Goal: Answer question/provide support

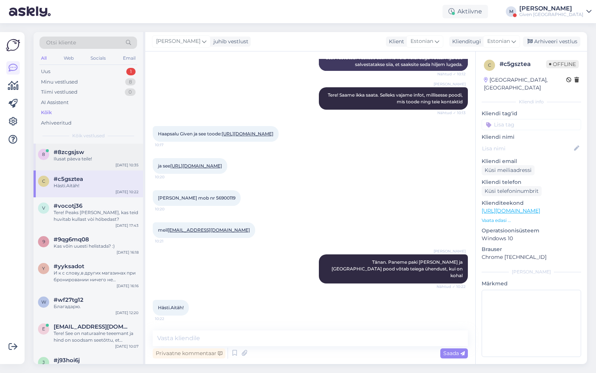
click at [94, 156] on div "Ilusat päeva teile!" at bounding box center [96, 158] width 85 height 7
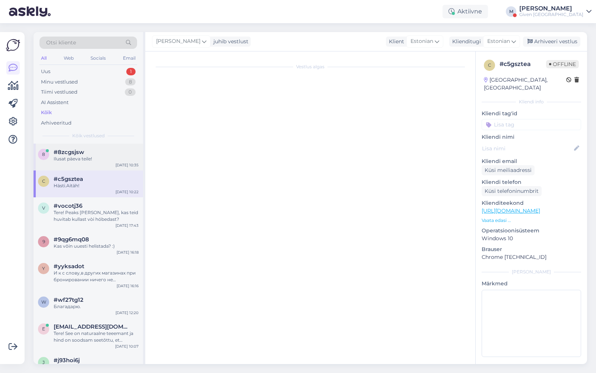
scroll to position [249, 0]
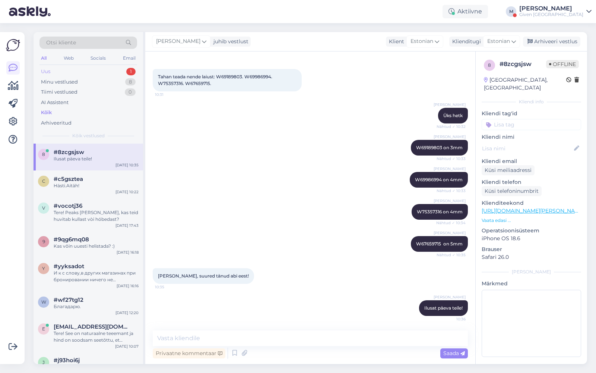
click at [105, 67] on div "Uus 1" at bounding box center [88, 71] width 98 height 10
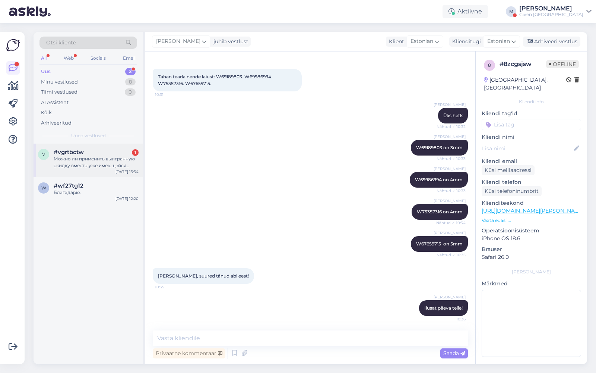
click at [98, 170] on div "v #vgrtbctw 1 Можно ли применить выигранную скидку вместо уже имеющейся скидки,…" at bounding box center [89, 160] width 110 height 34
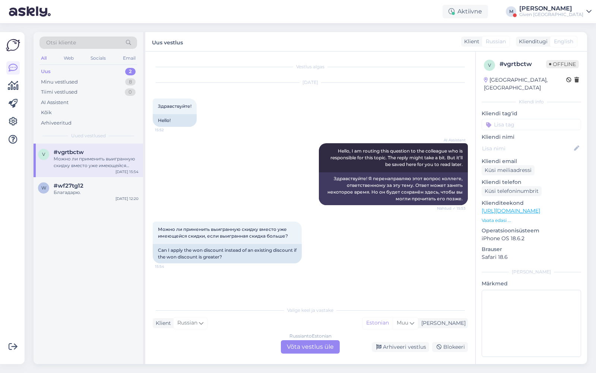
click at [303, 345] on div "Russian to Estonian Võta vestlus üle" at bounding box center [310, 346] width 59 height 13
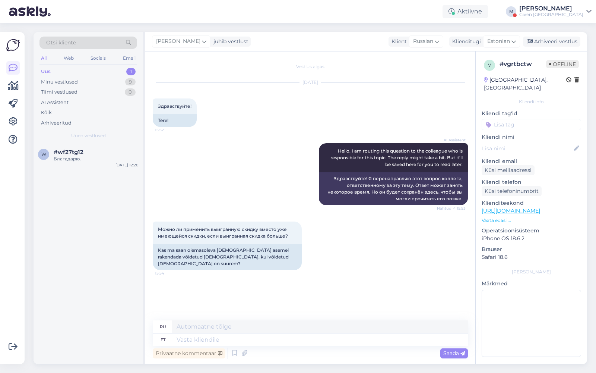
click at [283, 349] on div "Privaatne kommentaar Saada" at bounding box center [310, 353] width 315 height 14
click at [279, 343] on textarea at bounding box center [320, 339] width 296 height 13
type textarea "Tere!"
type textarea "Привет!"
type textarea "Tere! jah, s"
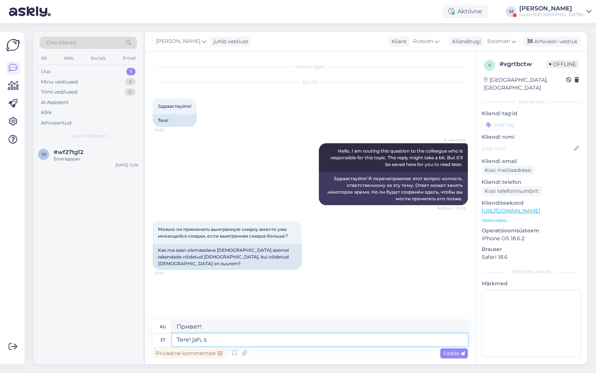
type textarea "Привет! Да,"
type textarea "Tere!"
type textarea "Привет!"
type textarea "Tere! jahm, sa"
type textarea "Привет! Да,"
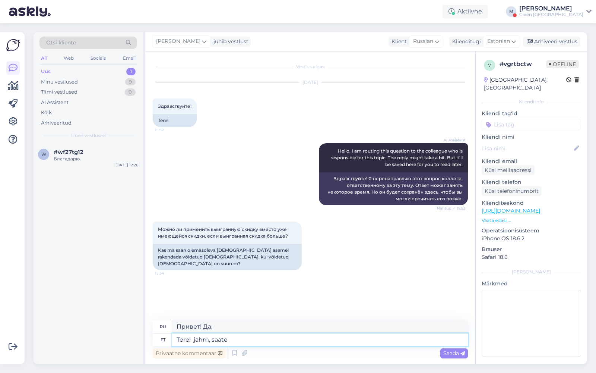
type textarea "Tere! jahm, saate"
type textarea "Здравствуйте! Да, можете."
type textarea "Tere! jahm, saate [PERSON_NAME]"
type textarea "Здравствуйте! Да, можете, пожалуйста."
type textarea "Tere! jahm, saate [PERSON_NAME], lisage"
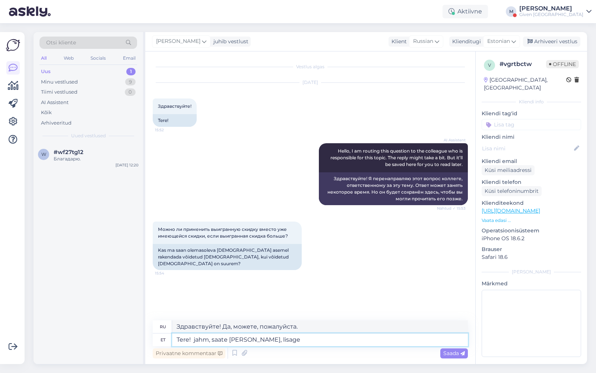
type textarea "Привет! Да, можешь, добавь."
type textarea "Tere! jahm, saate [PERSON_NAME], lisage sooduskood"
type textarea "Привет! Да, можешь, добавь промокод."
type textarea "Tere! jahm, saate [PERSON_NAME], lisage sooduskood sooduskoodi lah"
type textarea "Привет! Да, можно, добавь промокод промокод"
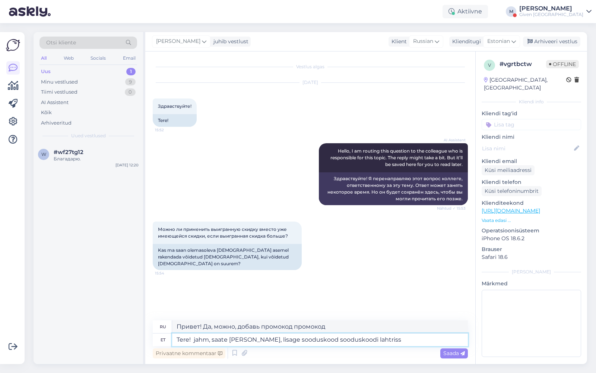
type textarea "Tere! jahm, saate [PERSON_NAME], lisage sooduskood sooduskoodi lahtrisse"
type textarea "Привет! Да, можете. Добавьте код скидки в поле «Код скидки»."
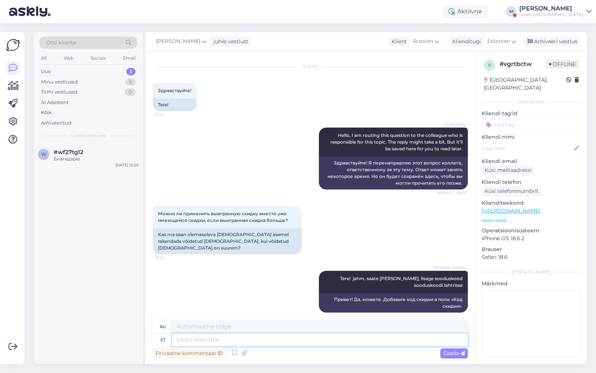
click at [239, 338] on textarea at bounding box center [320, 339] width 296 height 13
click at [77, 155] on div "Благадарю." at bounding box center [96, 158] width 85 height 7
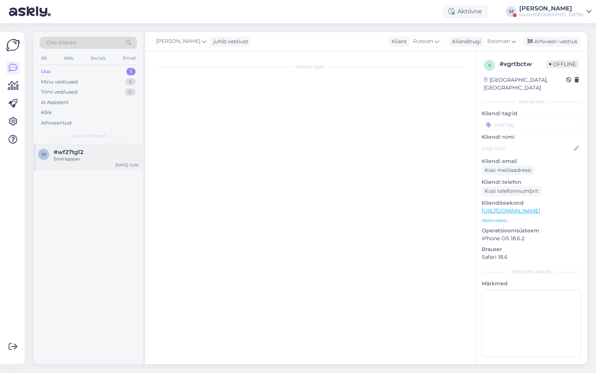
scroll to position [0, 0]
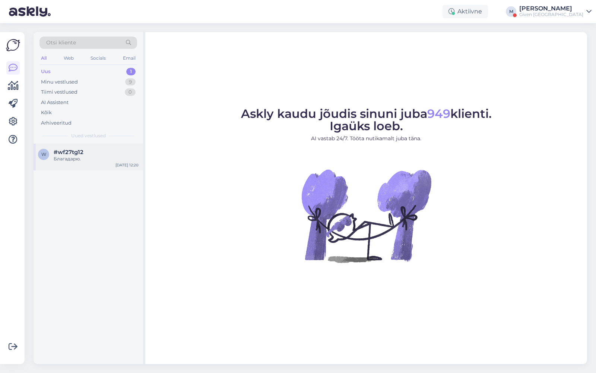
click at [97, 151] on div "#wf27tg12" at bounding box center [96, 152] width 85 height 7
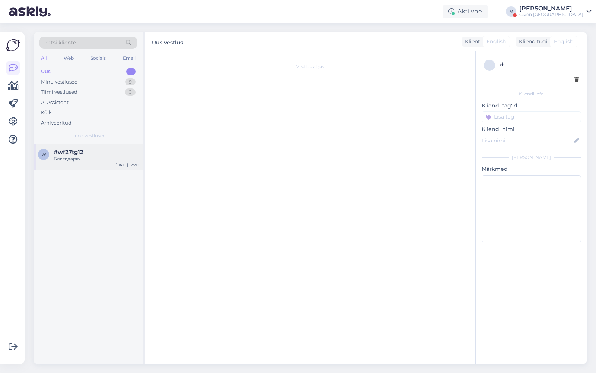
scroll to position [686, 0]
